Goal: Communication & Community: Connect with others

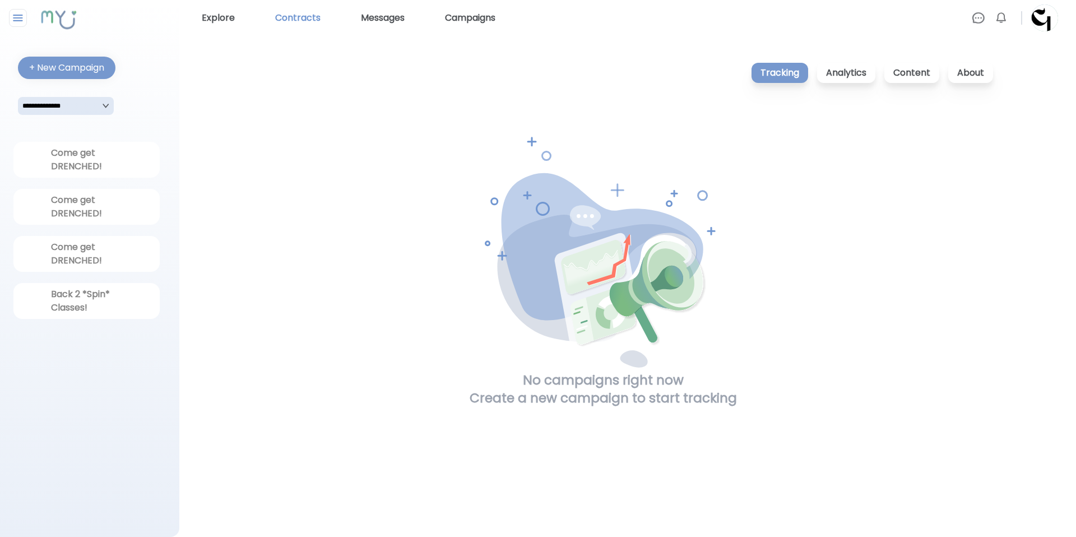
click at [304, 14] on link "Contracts" at bounding box center [298, 18] width 54 height 18
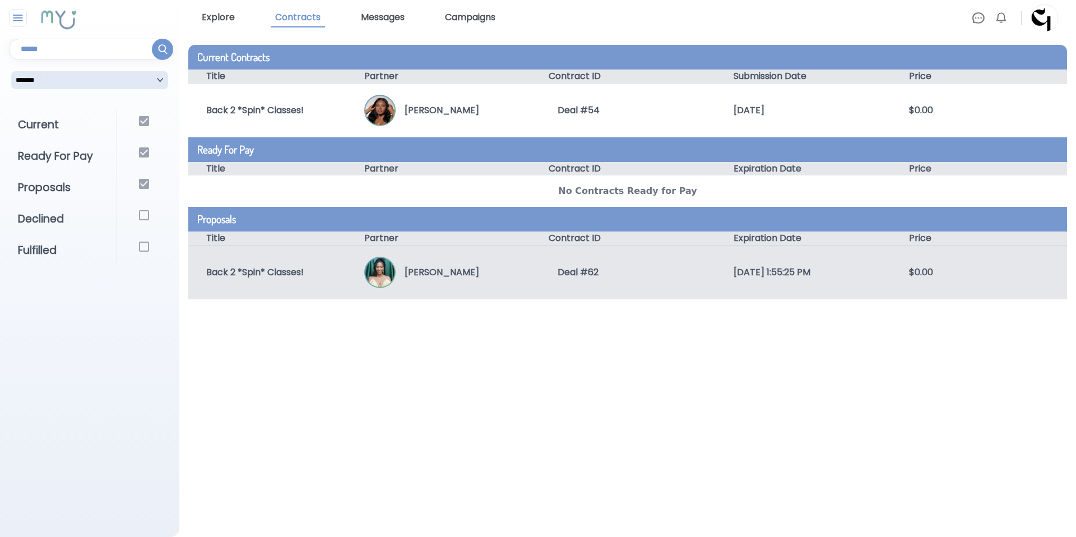
click at [627, 282] on div "Back 2 *Spin* Classes! [PERSON_NAME] Deal # 62 [DATE] 1:55:25 PM $0.00" at bounding box center [627, 272] width 879 height 54
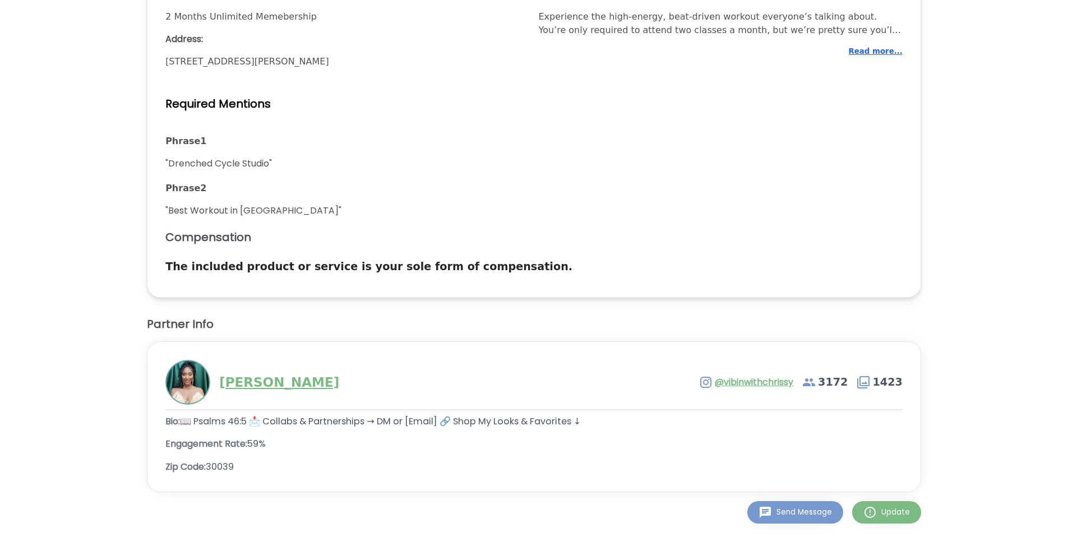
scroll to position [928, 0]
click at [786, 515] on div "Send Message" at bounding box center [794, 512] width 73 height 13
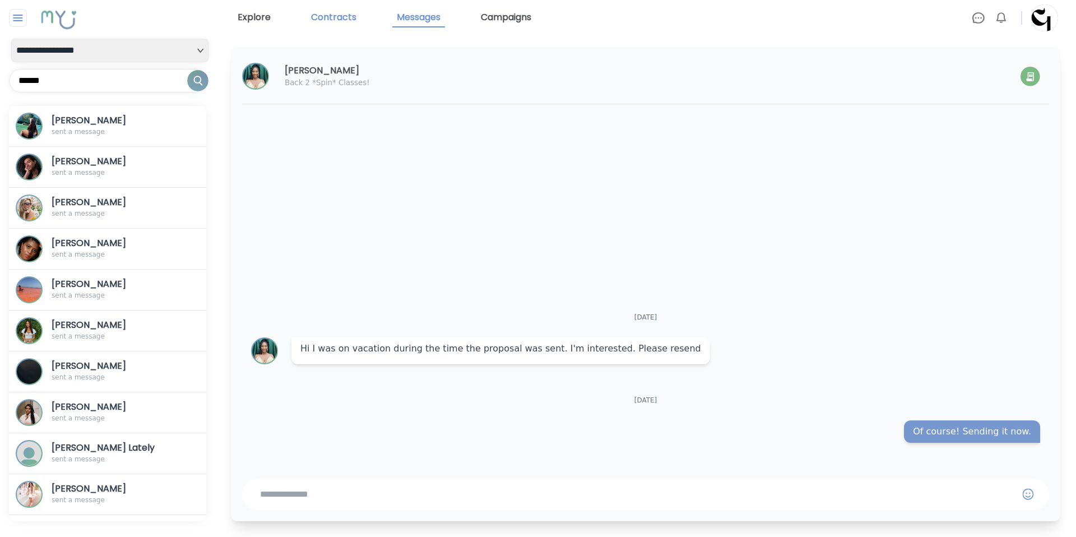
click at [332, 17] on link "Contracts" at bounding box center [334, 17] width 54 height 19
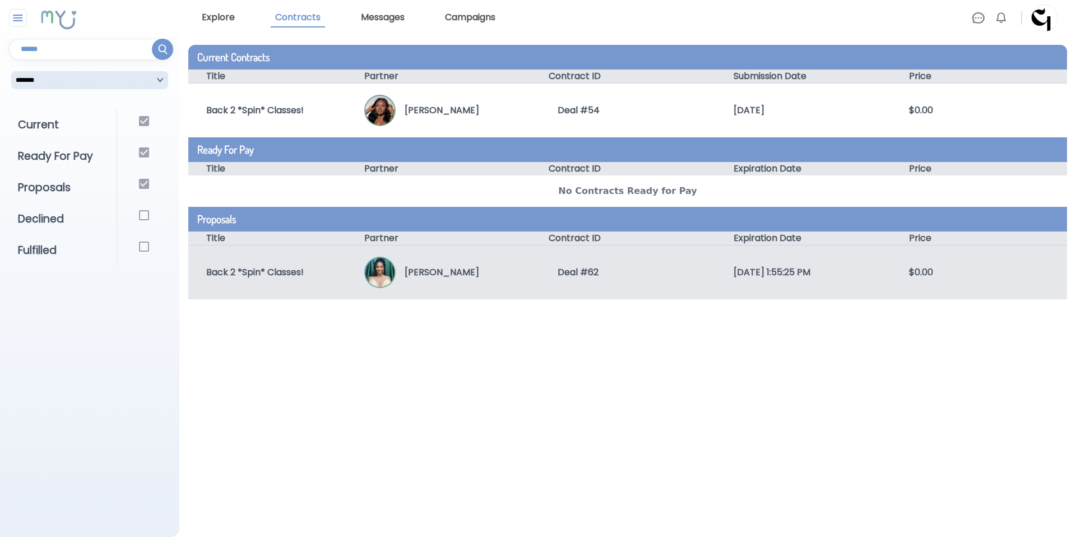
click at [564, 280] on div "Back 2 *Spin* Classes! [PERSON_NAME] Deal # 62 [DATE] 1:55:25 PM $0.00" at bounding box center [627, 272] width 879 height 54
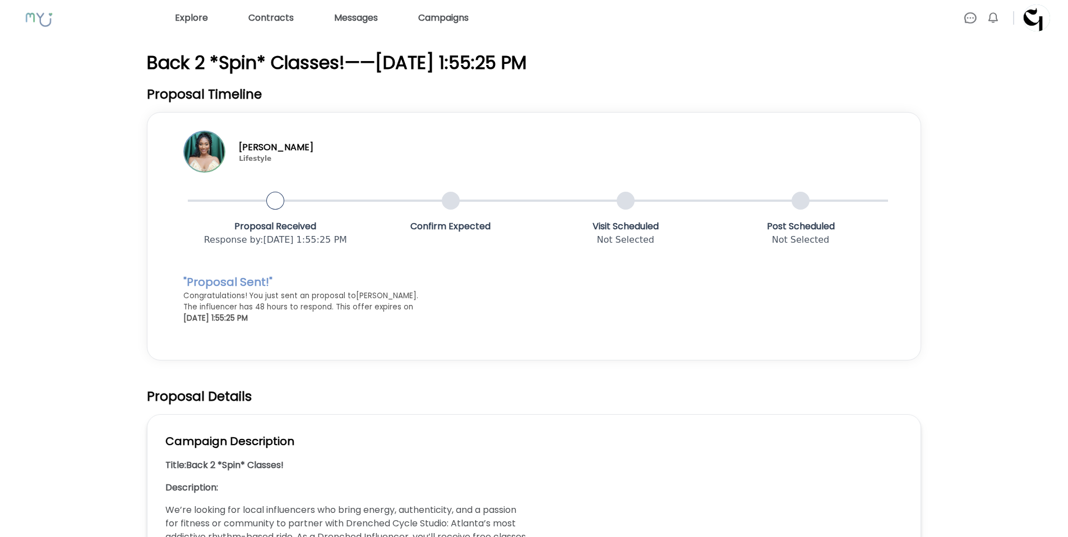
click at [452, 197] on div at bounding box center [451, 201] width 18 height 18
